Goal: Task Accomplishment & Management: Use online tool/utility

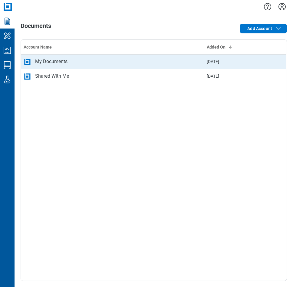
click at [57, 65] on div "My Documents" at bounding box center [51, 61] width 32 height 7
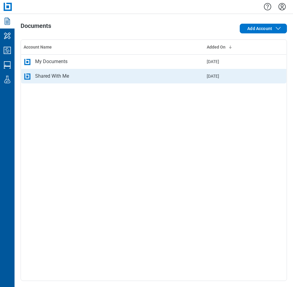
click at [55, 72] on td "Shared With Me" at bounding box center [113, 76] width 184 height 15
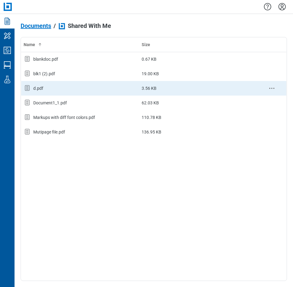
click at [47, 86] on div "d.pdf" at bounding box center [80, 88] width 113 height 8
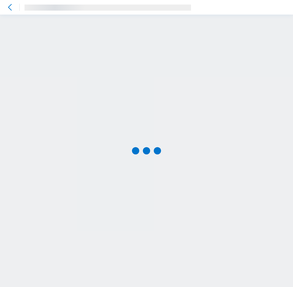
scroll to position [0, 0]
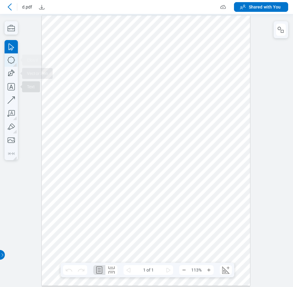
click at [12, 63] on icon "button" at bounding box center [11, 59] width 13 height 13
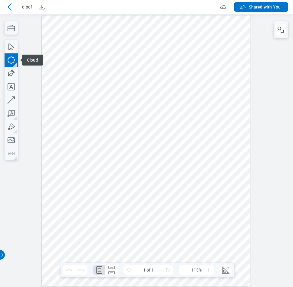
drag, startPoint x: 139, startPoint y: 112, endPoint x: 165, endPoint y: 121, distance: 26.6
click at [153, 118] on div at bounding box center [146, 150] width 209 height 270
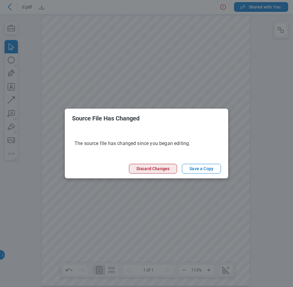
click at [159, 172] on button "Discard Changes" at bounding box center [153, 169] width 48 height 10
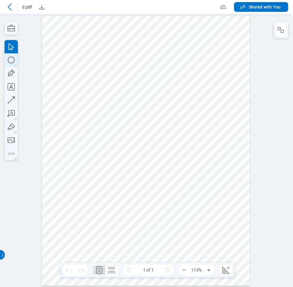
click at [11, 56] on icon "button" at bounding box center [11, 59] width 13 height 13
drag, startPoint x: 78, startPoint y: 85, endPoint x: 96, endPoint y: 112, distance: 31.8
click at [98, 109] on div at bounding box center [146, 150] width 209 height 270
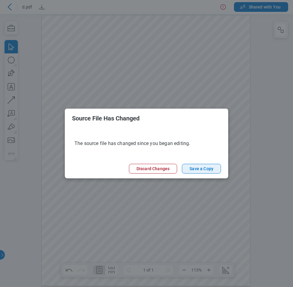
click at [201, 169] on button "Save a Copy" at bounding box center [201, 169] width 39 height 10
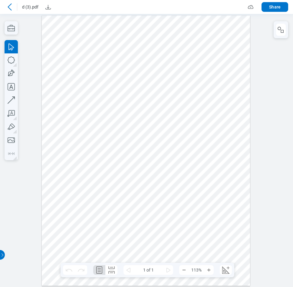
click at [9, 4] on icon at bounding box center [9, 6] width 7 height 7
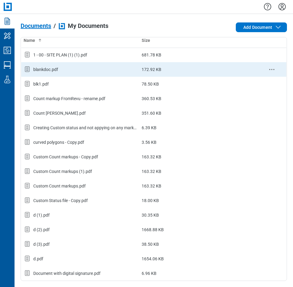
scroll to position [5, 0]
